Goal: Connect with others: Connect with others

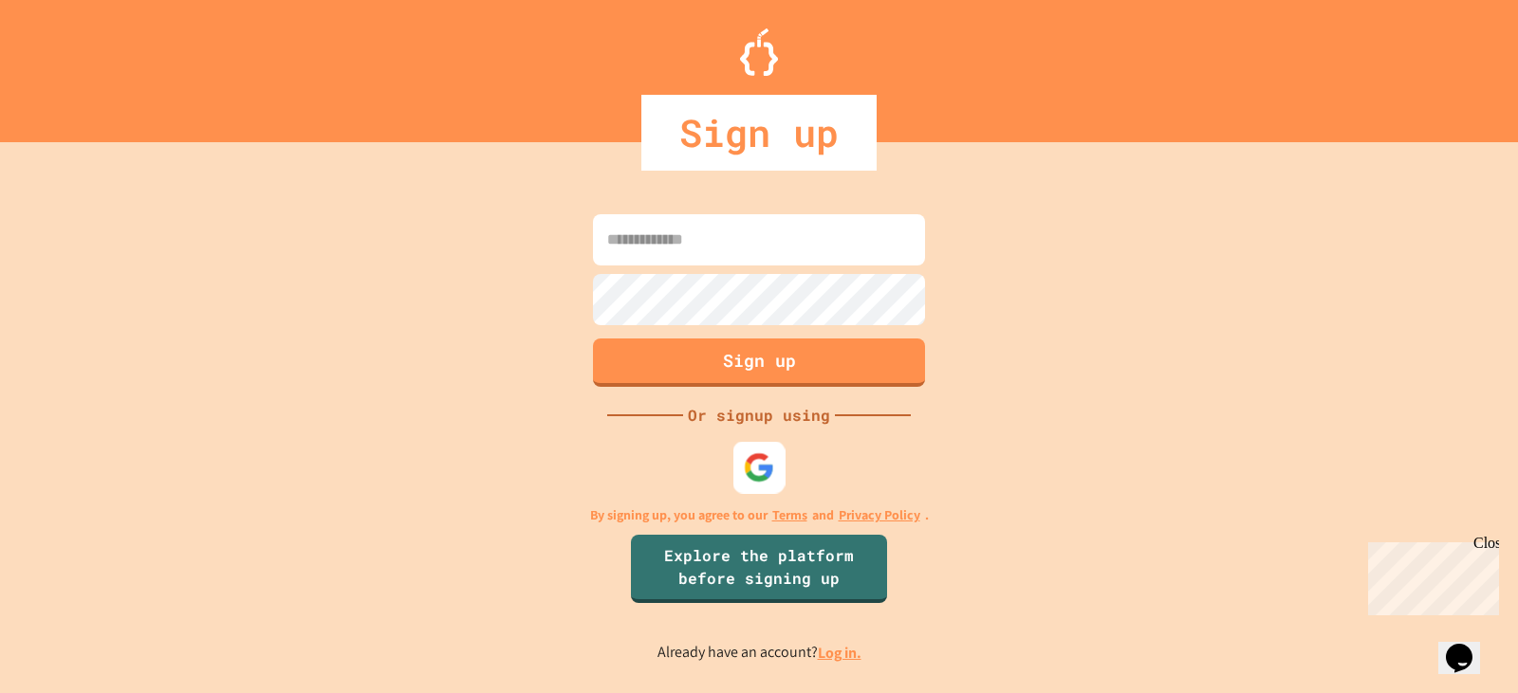
click at [762, 464] on img at bounding box center [759, 466] width 31 height 31
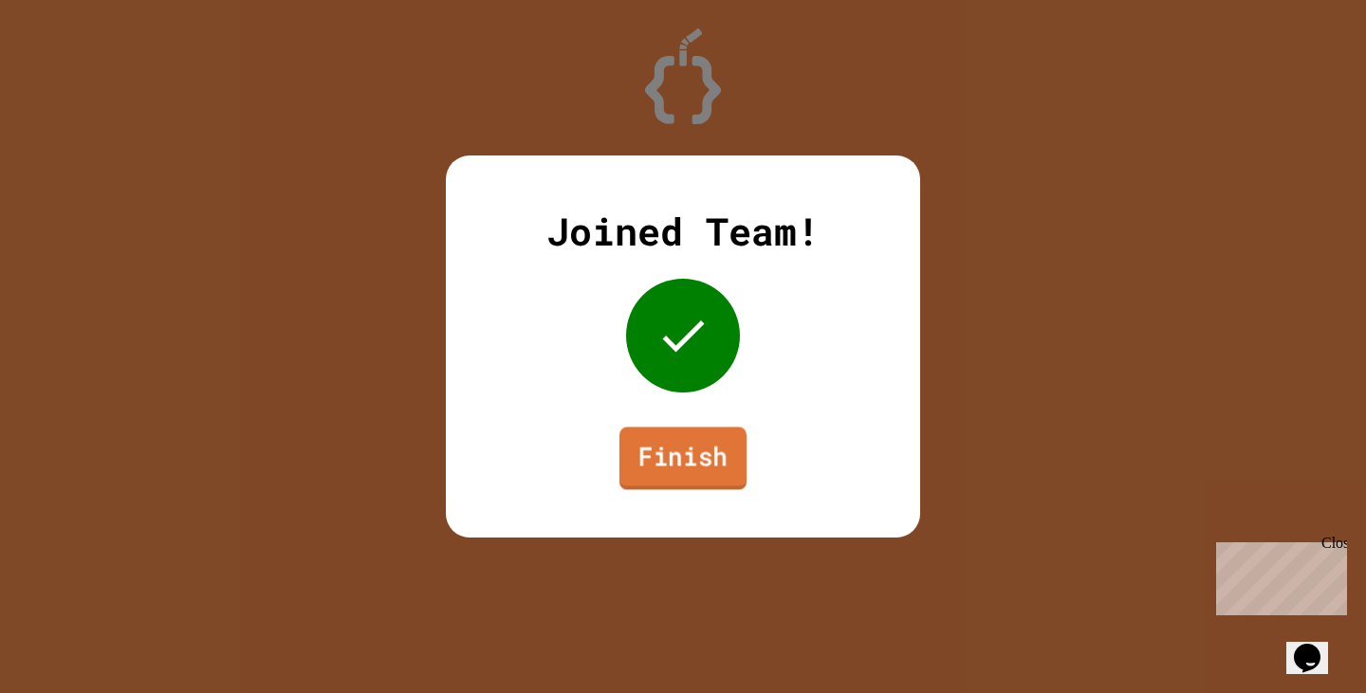
click at [728, 444] on link "Finish" at bounding box center [682, 458] width 127 height 63
